Goal: Communication & Community: Answer question/provide support

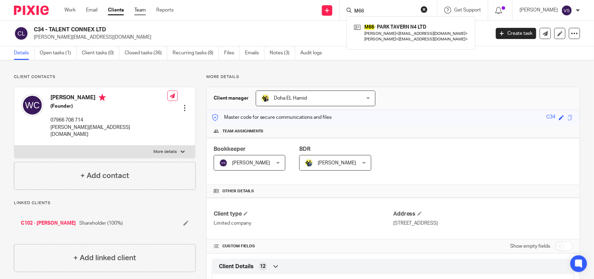
click at [138, 7] on link "Team" at bounding box center [139, 10] width 11 height 7
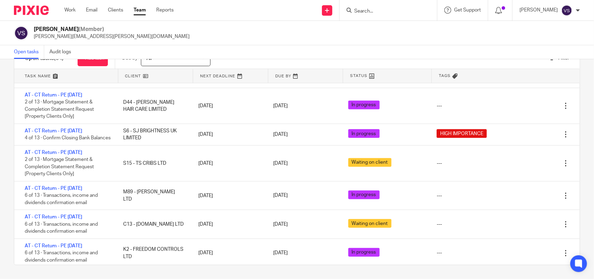
scroll to position [1419, 0]
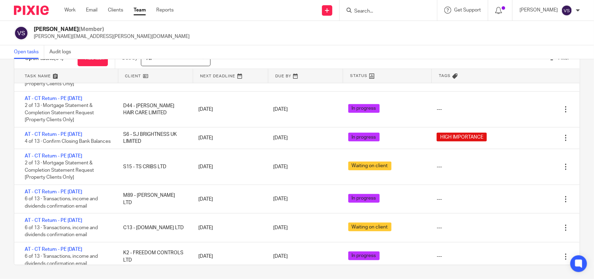
drag, startPoint x: 236, startPoint y: 46, endPoint x: 236, endPoint y: 56, distance: 10.4
click at [236, 46] on div "Open tasks Audit logs" at bounding box center [297, 52] width 594 height 14
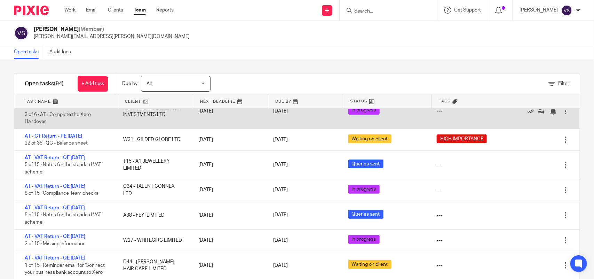
scroll to position [0, 0]
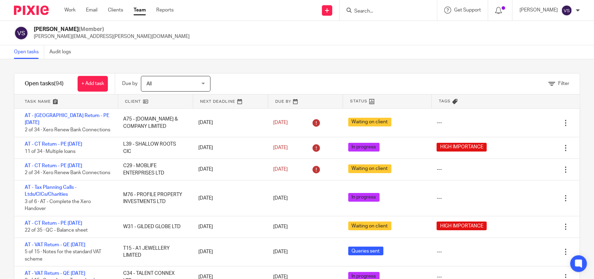
click at [378, 9] on input "Search" at bounding box center [385, 11] width 63 height 6
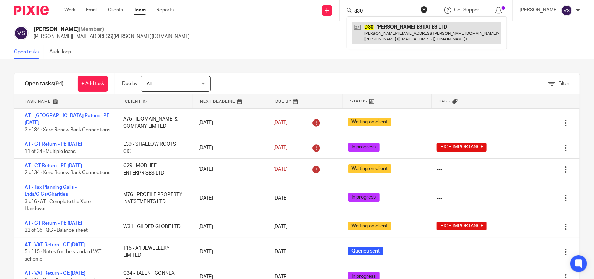
type input "d30"
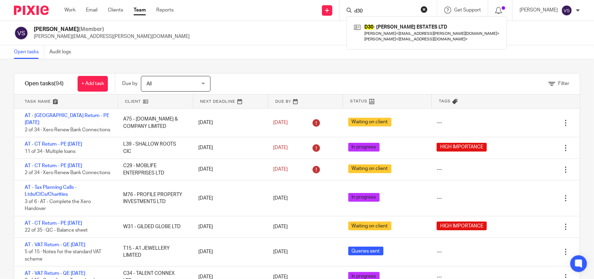
click at [255, 32] on div "Vaibhav Solanki (Member) vaibhav.solanki@confiancebizsol.com" at bounding box center [297, 33] width 566 height 15
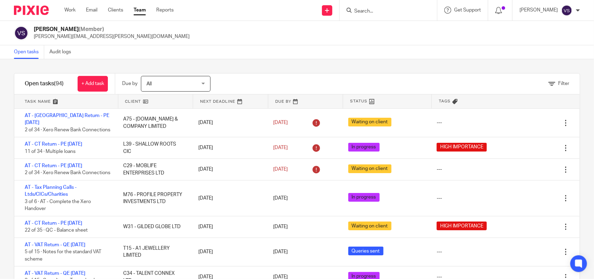
click at [364, 16] on div at bounding box center [388, 10] width 97 height 21
click at [368, 11] on input "Search" at bounding box center [385, 11] width 63 height 6
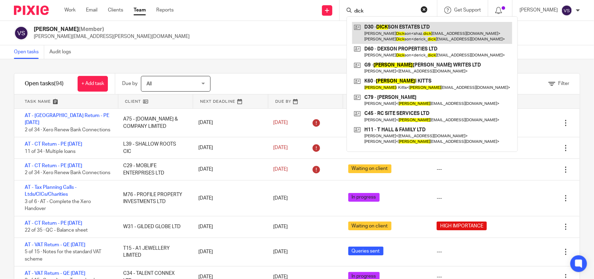
type input "dick"
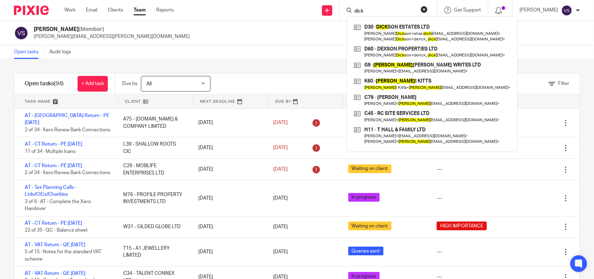
click at [280, 49] on div "Open tasks Audit logs" at bounding box center [297, 52] width 594 height 14
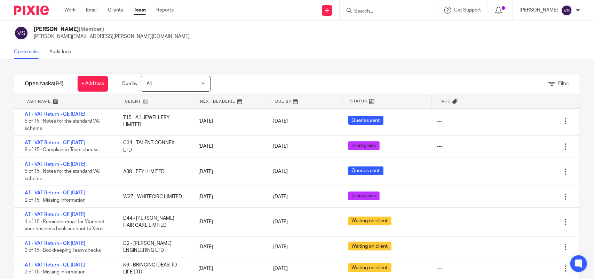
scroll to position [261, 0]
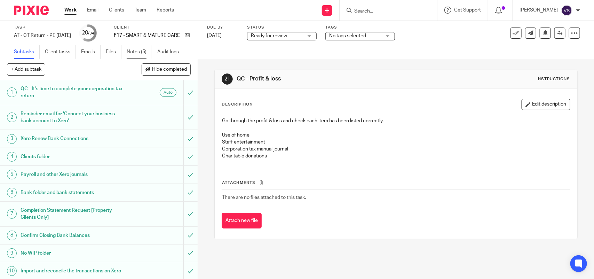
click at [134, 52] on link "Notes (5)" at bounding box center [139, 52] width 25 height 14
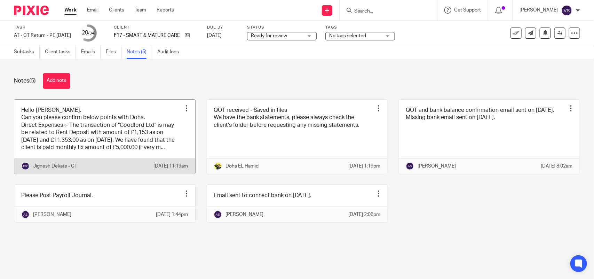
click at [96, 140] on link at bounding box center [104, 137] width 181 height 74
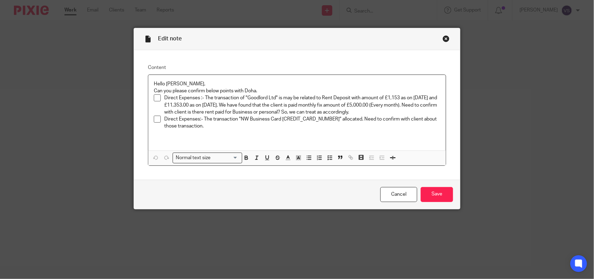
click at [443, 38] on div "Close this dialog window" at bounding box center [446, 38] width 7 height 7
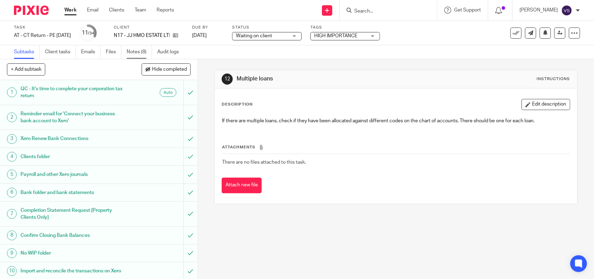
click at [139, 57] on link "Notes (8)" at bounding box center [139, 52] width 25 height 14
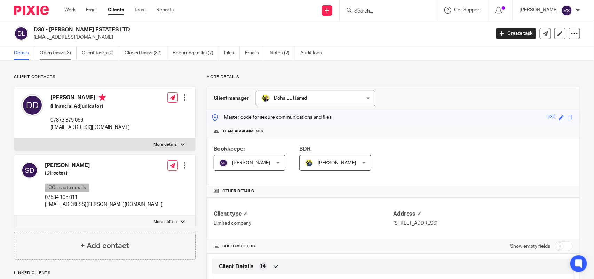
click at [61, 46] on link "Open tasks (3)" at bounding box center [58, 53] width 37 height 14
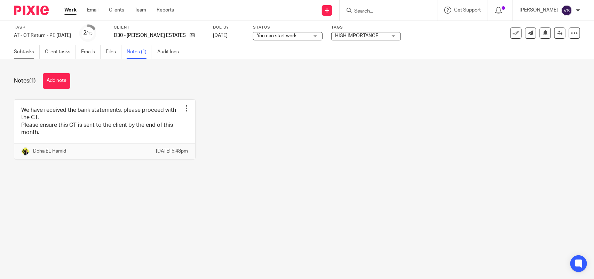
click at [27, 49] on link "Subtasks" at bounding box center [27, 52] width 26 height 14
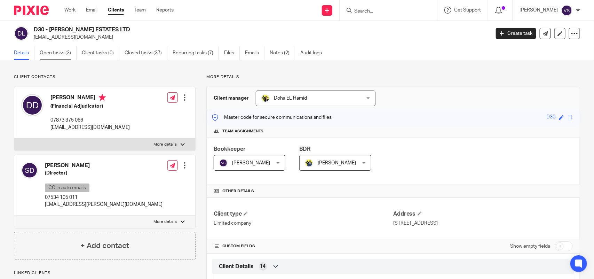
click at [52, 51] on link "Open tasks (3)" at bounding box center [58, 53] width 37 height 14
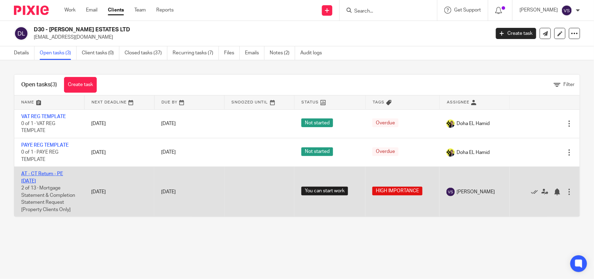
click at [57, 172] on link "AT - CT Return - PE [DATE]" at bounding box center [42, 177] width 42 height 12
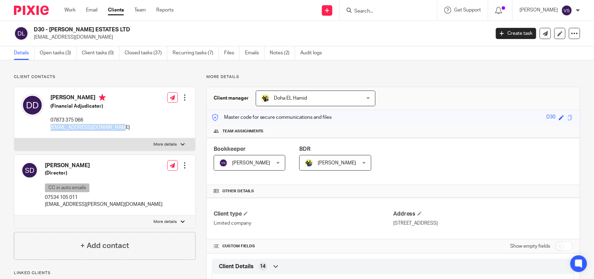
drag, startPoint x: 48, startPoint y: 127, endPoint x: 117, endPoint y: 128, distance: 68.9
click at [117, 128] on div "Derick Dickson (Financial Adjudicator) 07873 375 066 derick_dickson@hotmail.com…" at bounding box center [104, 112] width 181 height 51
copy p "derick_dickson@hotmail.com"
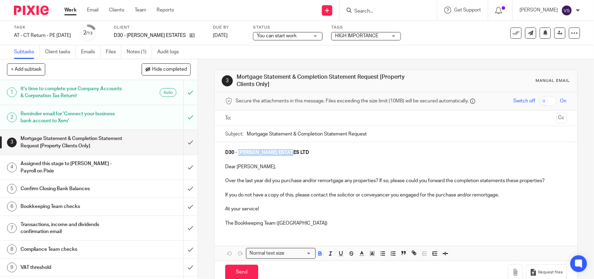
drag, startPoint x: 237, startPoint y: 152, endPoint x: 290, endPoint y: 153, distance: 52.2
click at [290, 153] on p "D30 - [PERSON_NAME] ESTATES LTD" at bounding box center [395, 152] width 341 height 7
copy strong "DICKSON ESTATES LTD"
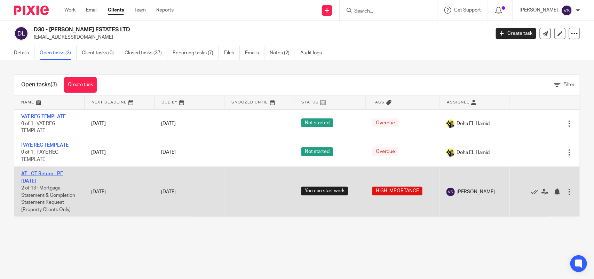
click at [37, 174] on link "AT - CT Return - PE [DATE]" at bounding box center [42, 177] width 42 height 12
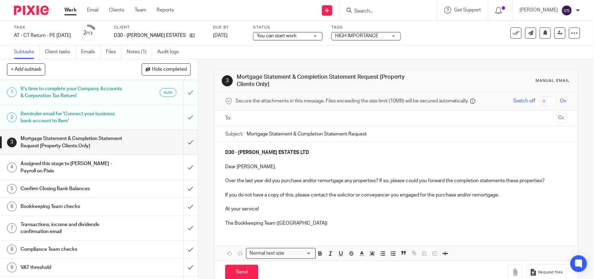
click at [253, 112] on div at bounding box center [396, 118] width 320 height 16
click at [255, 117] on input "text" at bounding box center [395, 118] width 315 height 8
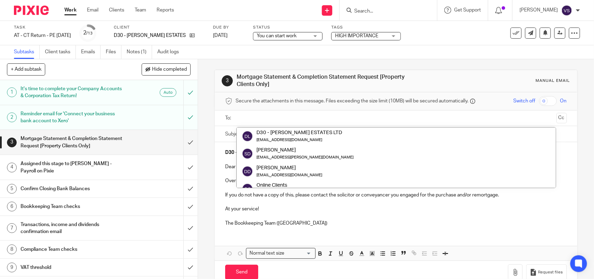
paste input "[EMAIL_ADDRESS][DOMAIN_NAME]"
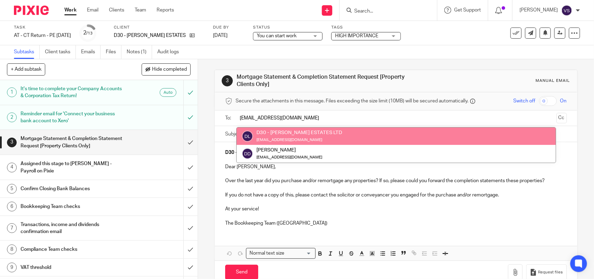
type input "[EMAIL_ADDRESS][DOMAIN_NAME]"
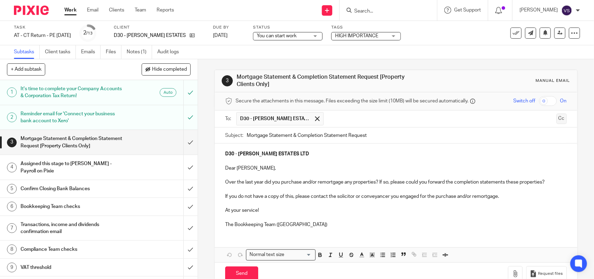
click at [557, 119] on button "Cc" at bounding box center [562, 118] width 10 height 10
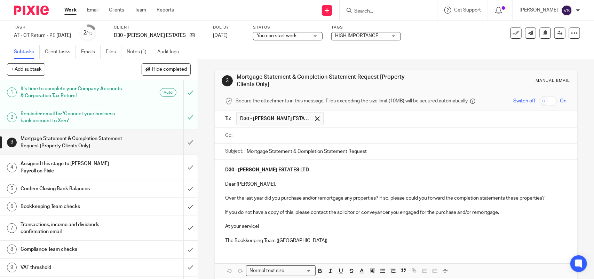
click at [269, 136] on input "text" at bounding box center [401, 136] width 326 height 8
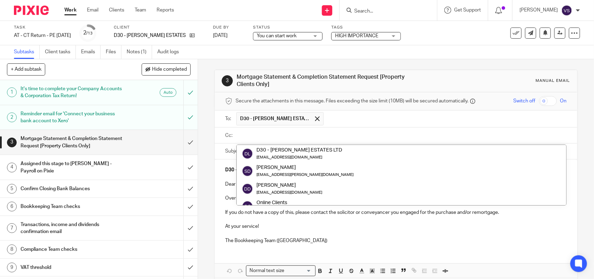
paste input "shaz.dickson@icloud.com"
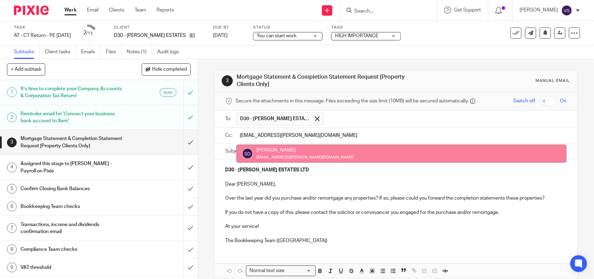
type input "shaz.dickson@icloud.com"
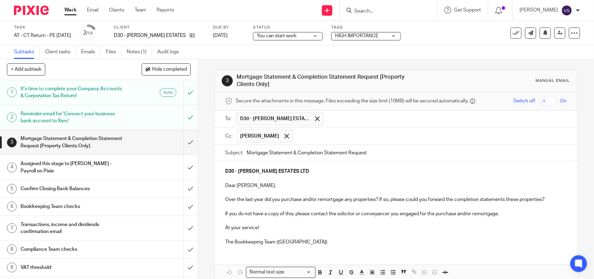
click at [221, 171] on div "D30 - DICKSON ESTATES LTD Dear Derick, Over the last year did you purchase and/…" at bounding box center [396, 206] width 362 height 90
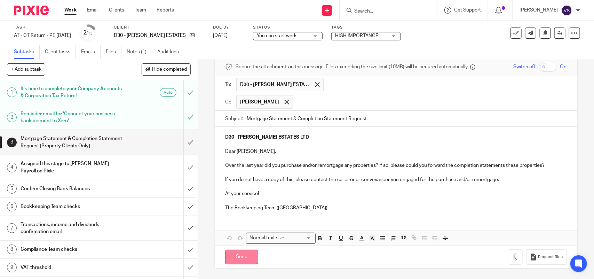
click at [241, 251] on input "Send" at bounding box center [241, 257] width 33 height 15
type input "Sent"
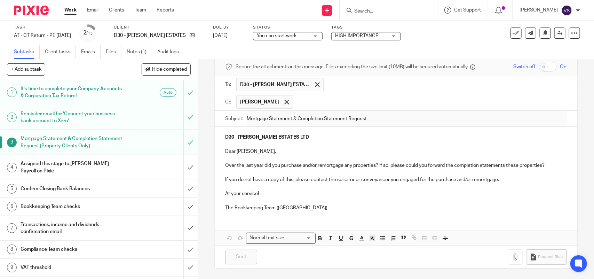
click at [298, 37] on span "You can start work" at bounding box center [283, 35] width 52 height 7
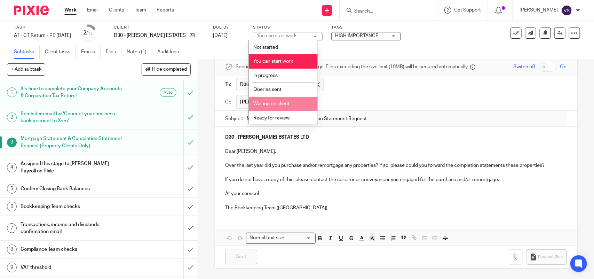
click at [290, 103] on li "Waiting on client" at bounding box center [283, 104] width 69 height 14
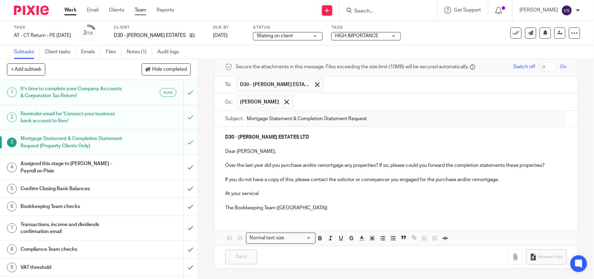
click at [140, 9] on link "Team" at bounding box center [140, 10] width 11 height 7
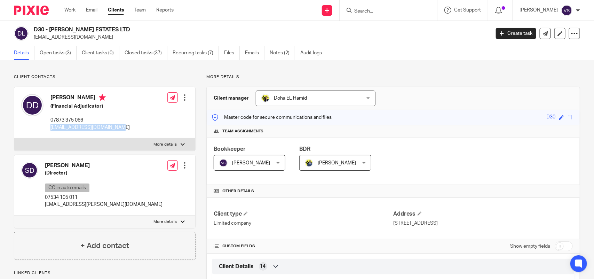
click at [115, 127] on div "Derick Dickson (Financial Adjudicator) 07873 375 066 derick_dickson@hotmail.com" at bounding box center [75, 112] width 109 height 44
drag, startPoint x: 44, startPoint y: 204, endPoint x: 103, endPoint y: 207, distance: 59.3
click at [103, 207] on div "Sharon Dickson (Director) CC in auto emails 07534 105 011 shaz.dickson@icloud.c…" at bounding box center [104, 185] width 181 height 61
copy p "shaz.dickson@icloud.com"
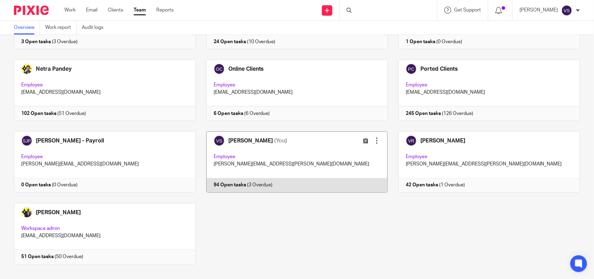
scroll to position [458, 0]
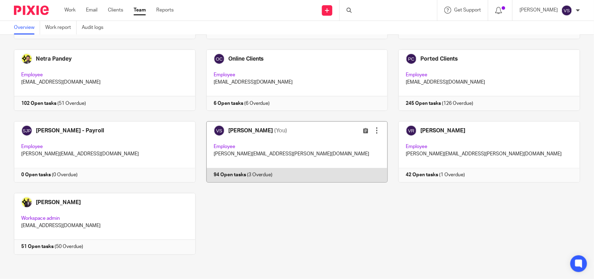
click at [314, 149] on link at bounding box center [292, 151] width 192 height 61
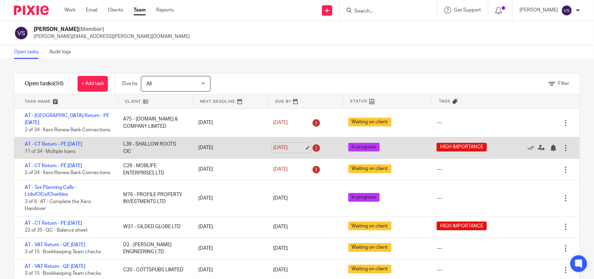
click at [301, 70] on div "Filter tasks Only show tasks matching all of these conditions 1 Client name Is …" at bounding box center [297, 169] width 594 height 220
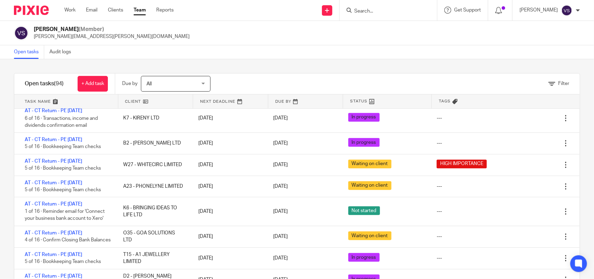
scroll to position [1958, 0]
